Goal: Information Seeking & Learning: Learn about a topic

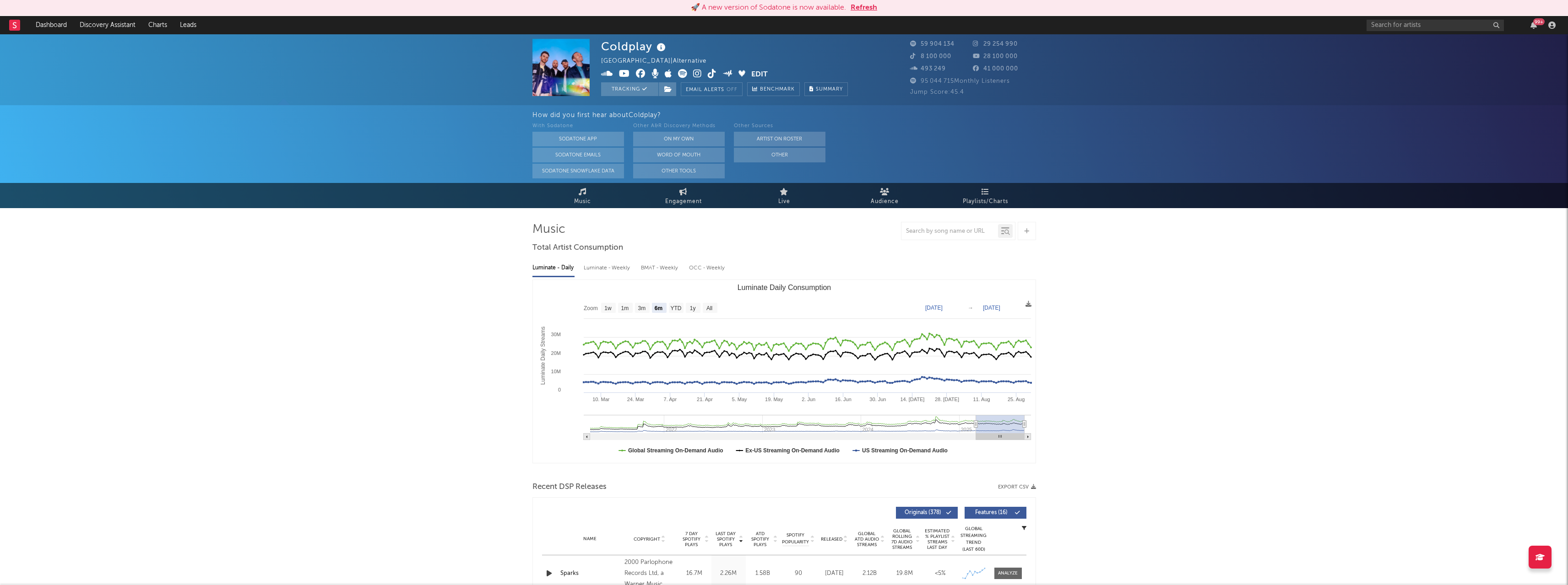
select select "6m"
click at [608, 266] on div "Luminate - Weekly" at bounding box center [608, 268] width 48 height 16
select select "6m"
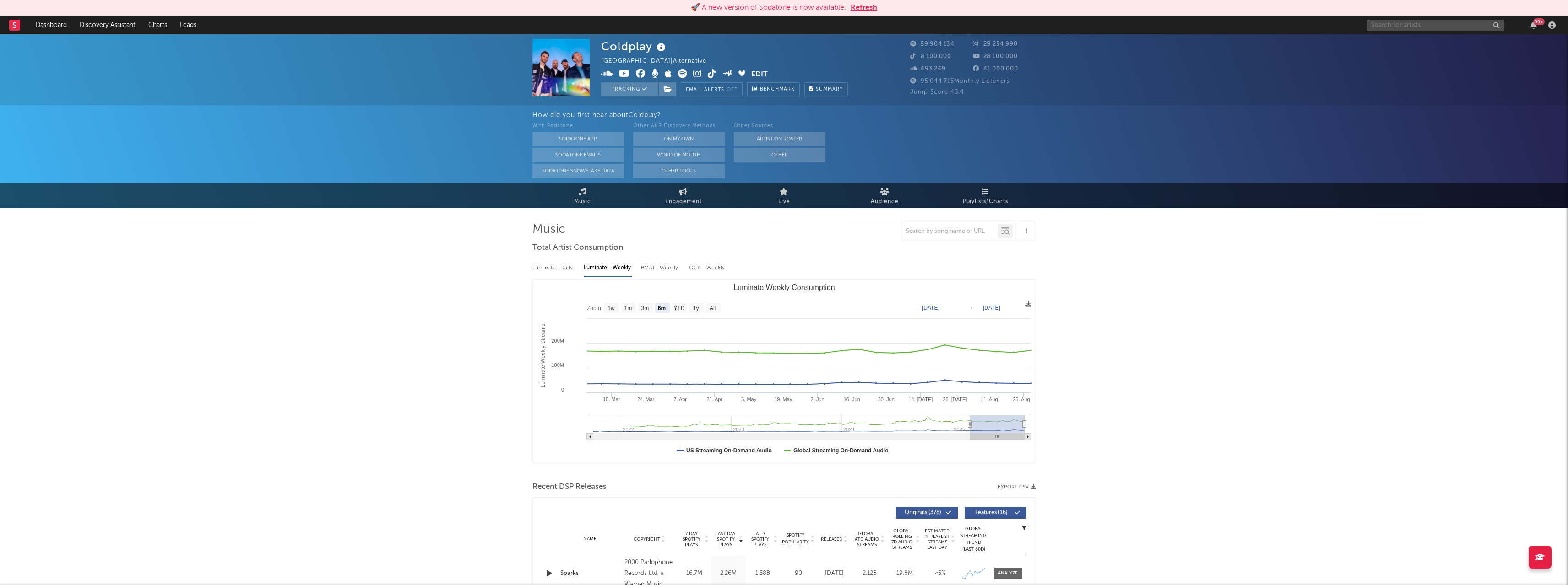
click at [1395, 25] on input "text" at bounding box center [1435, 26] width 137 height 12
type input "[DATE]"
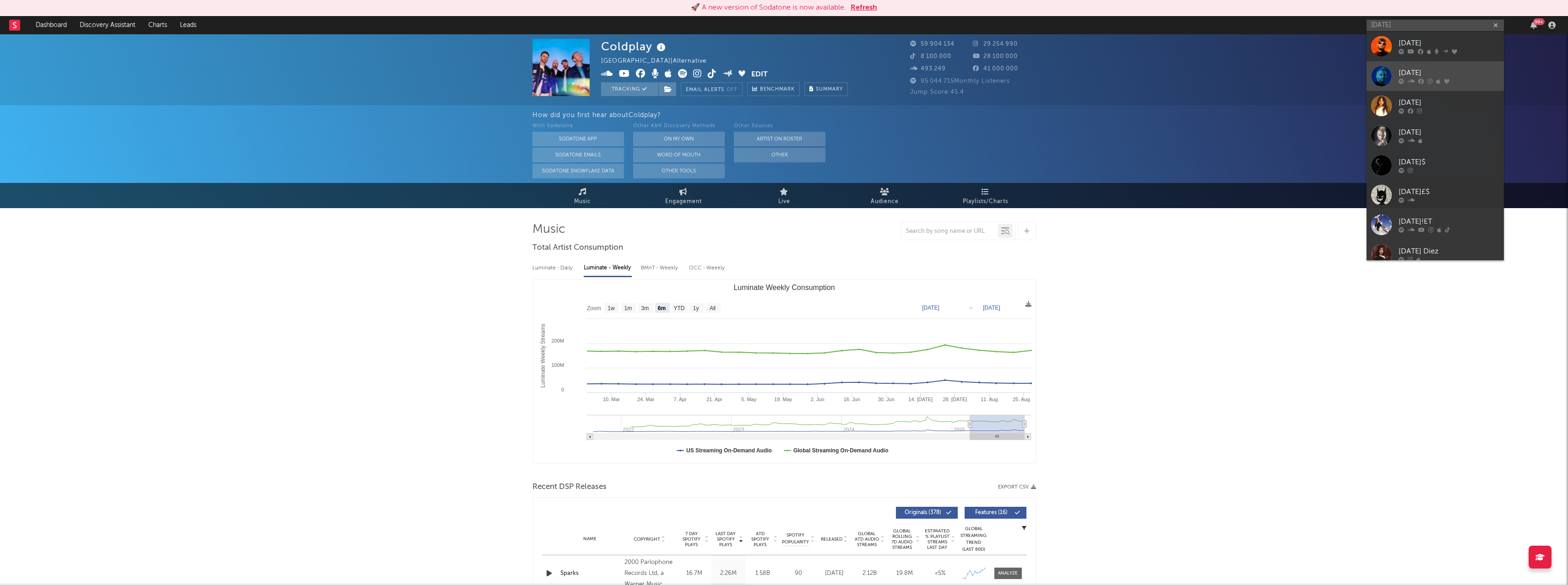
click at [1383, 72] on div at bounding box center [1382, 76] width 21 height 21
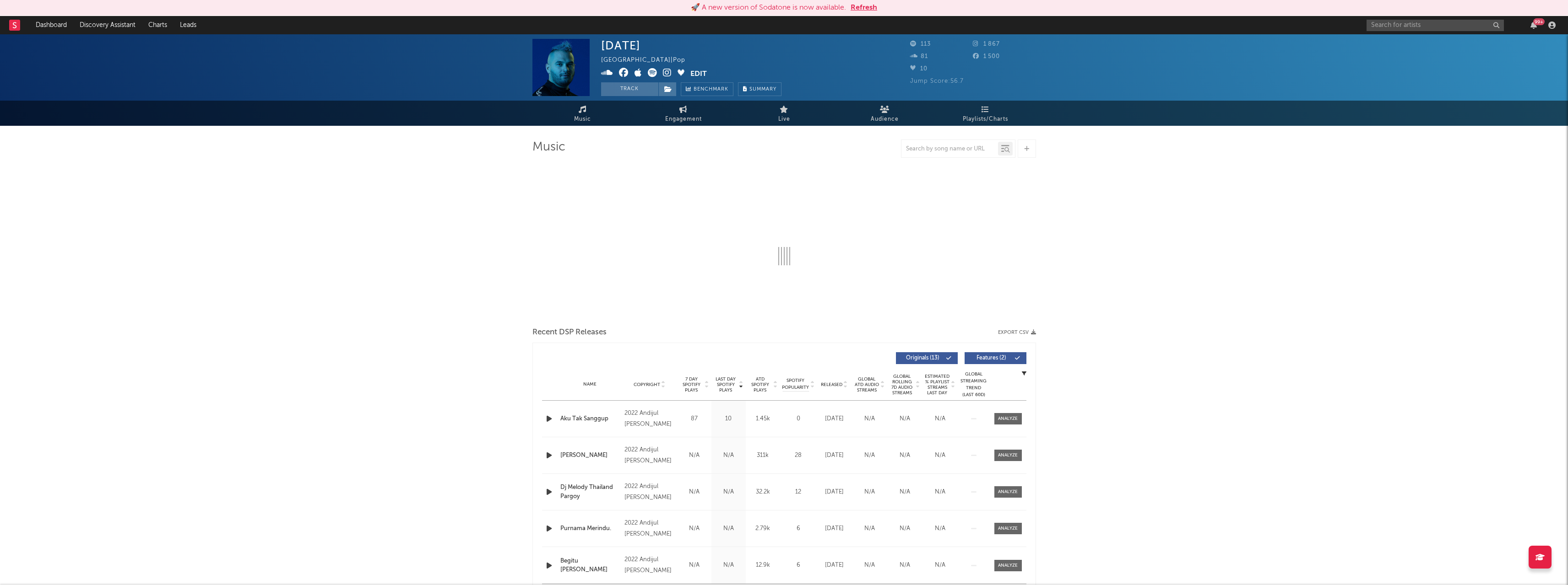
select select "1w"
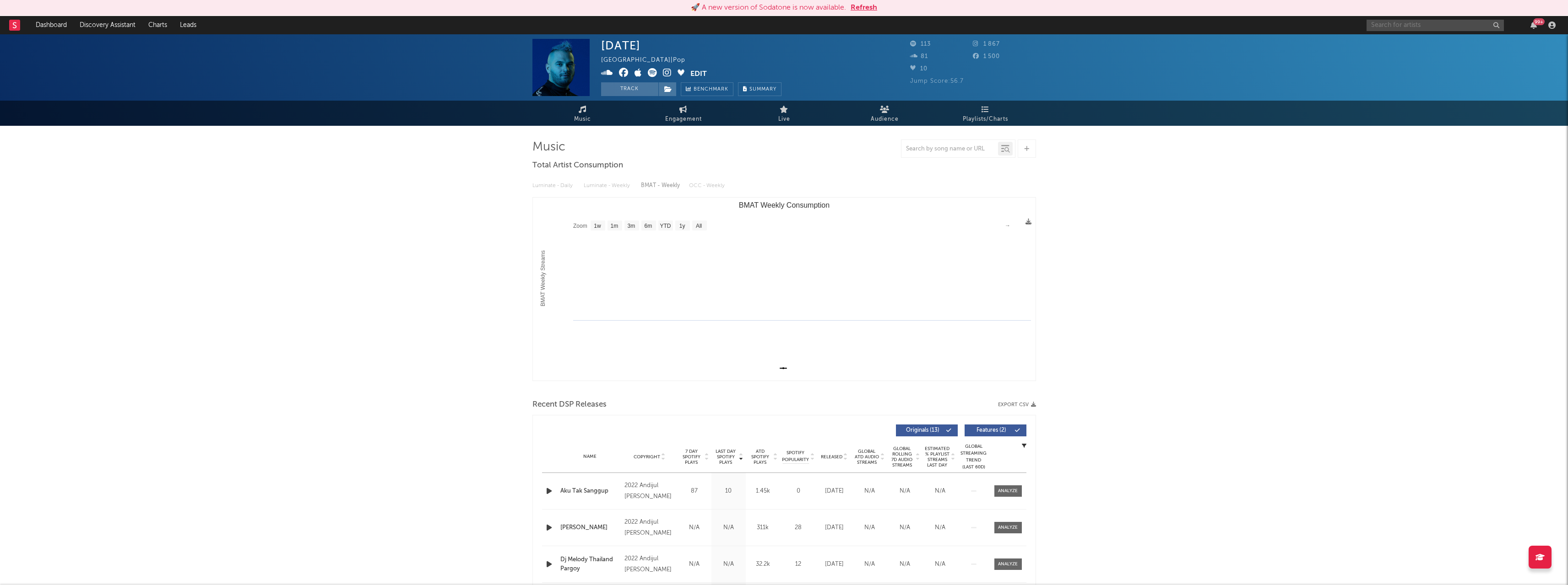
click at [1431, 26] on input "text" at bounding box center [1435, 26] width 137 height 12
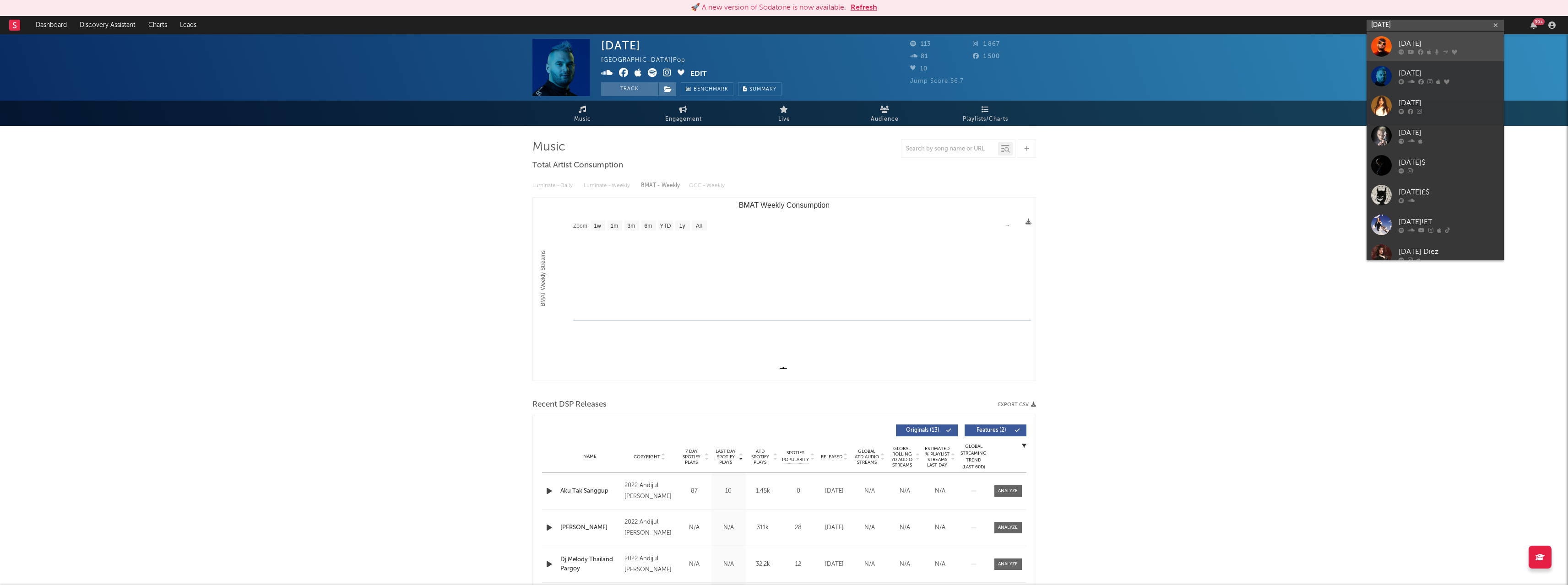
type input "[DATE]"
click at [1409, 50] on icon at bounding box center [1411, 52] width 6 height 6
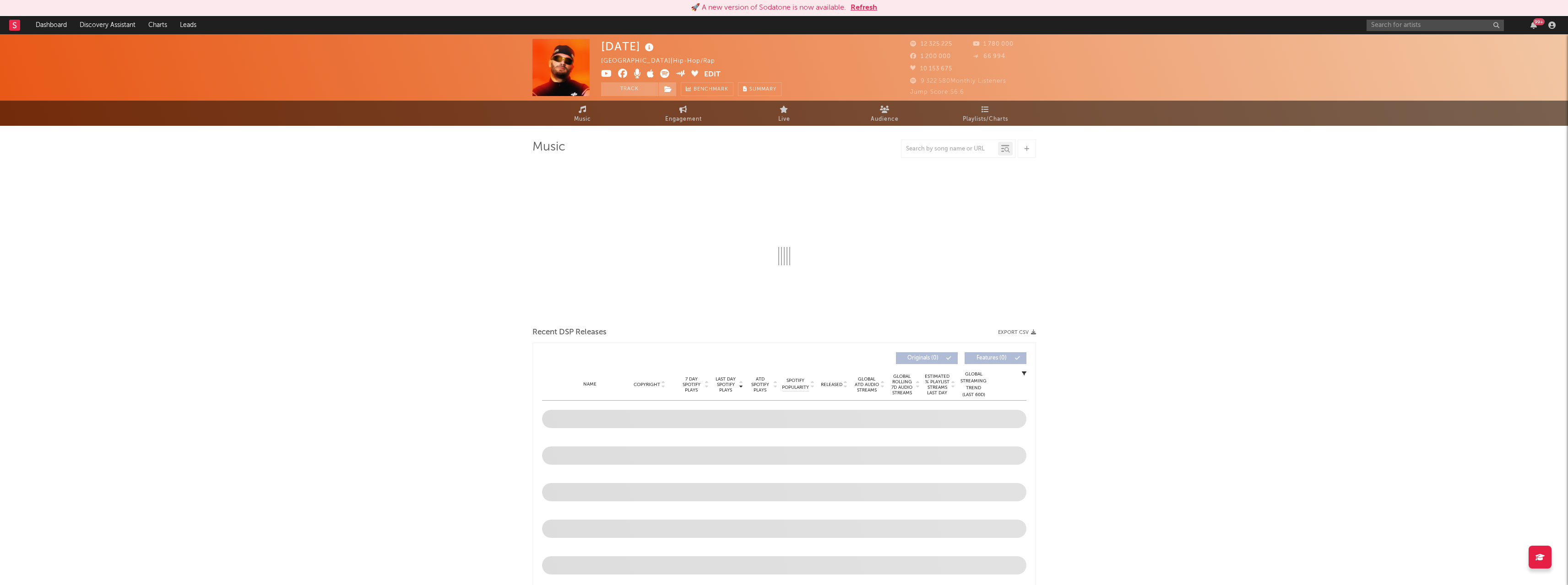
select select "6m"
